Goal: Task Accomplishment & Management: Manage account settings

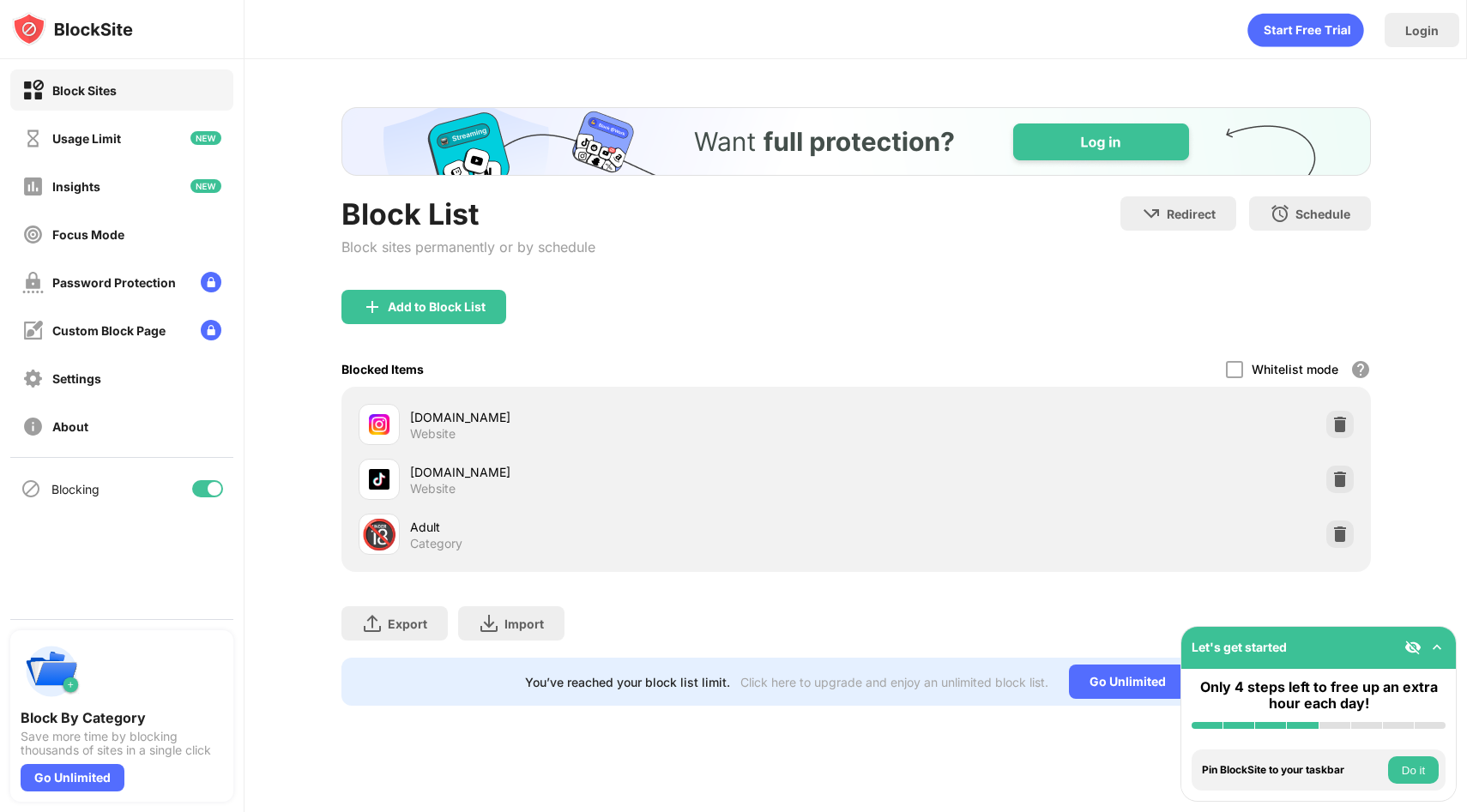
click at [620, 424] on div "[DOMAIN_NAME]" at bounding box center [633, 417] width 446 height 18
click at [602, 513] on div "🔞 Adult Category" at bounding box center [607, 534] width 498 height 41
click at [629, 557] on div "🔞 Adult Category" at bounding box center [856, 535] width 1009 height 55
